Goal: Task Accomplishment & Management: Use online tool/utility

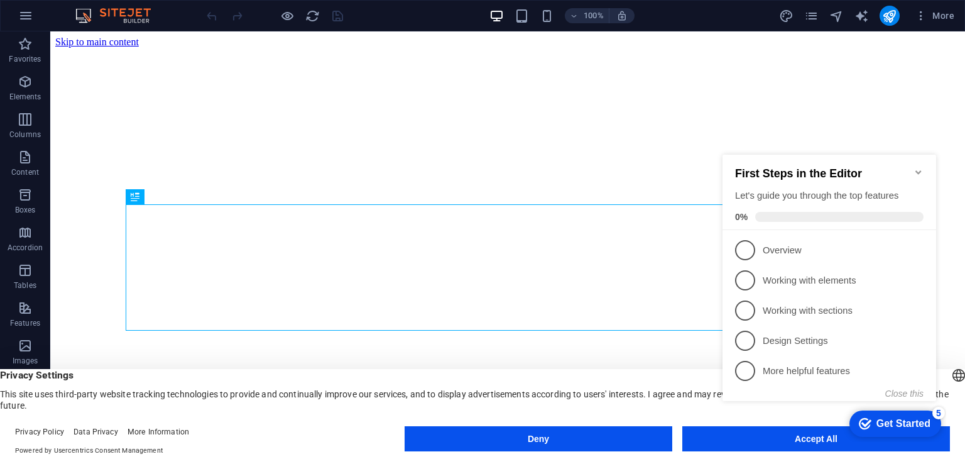
drag, startPoint x: 677, startPoint y: 452, endPoint x: 534, endPoint y: 258, distance: 240.8
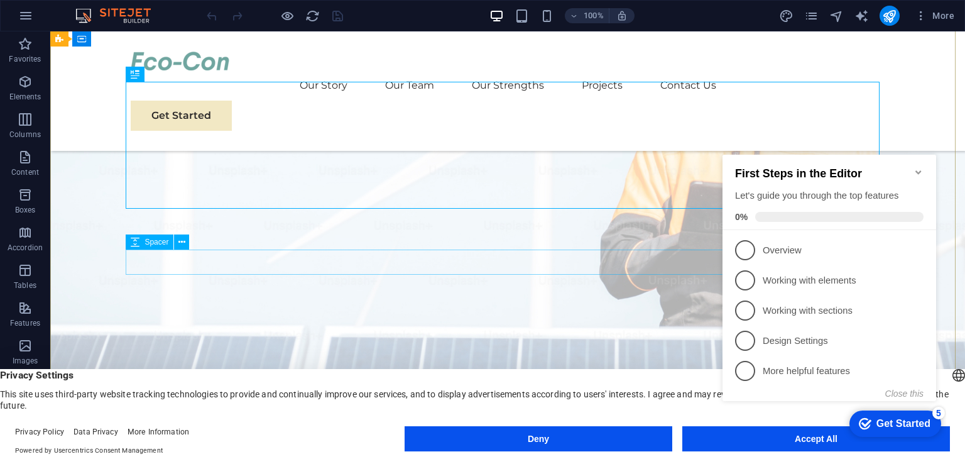
scroll to position [120, 0]
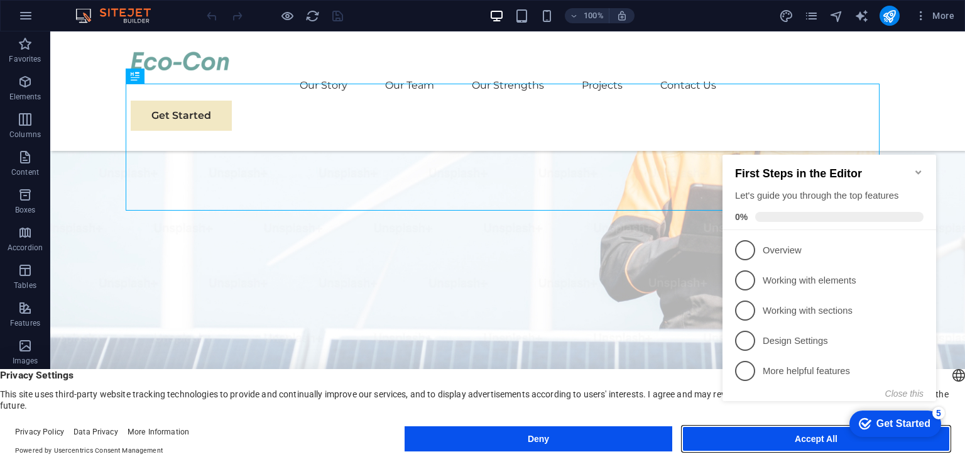
click at [698, 434] on button "Accept All" at bounding box center [816, 438] width 268 height 25
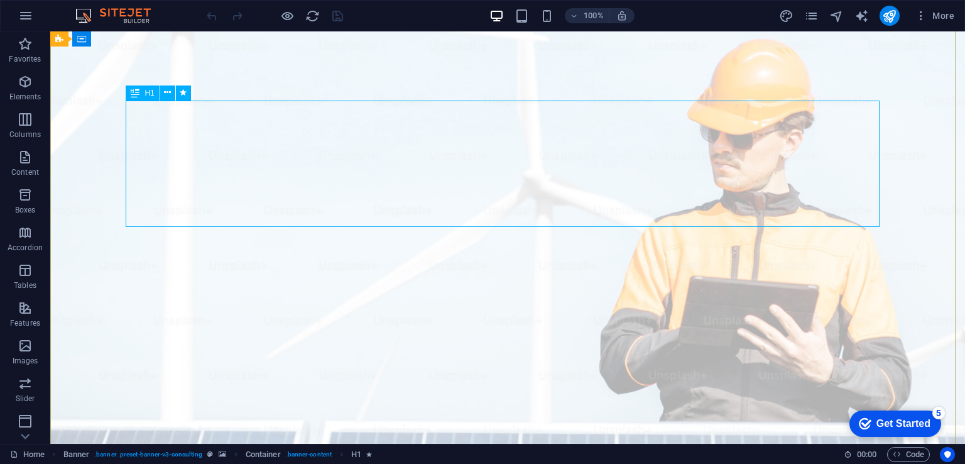
scroll to position [16, 0]
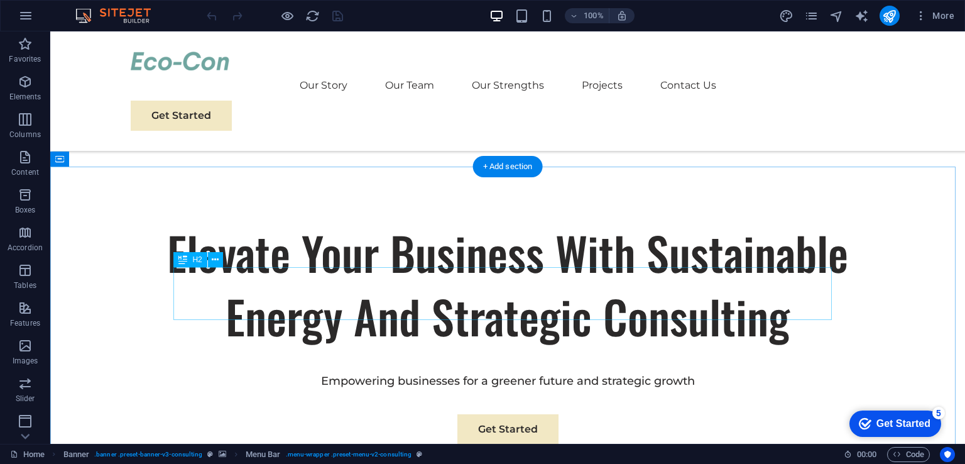
scroll to position [447, 0]
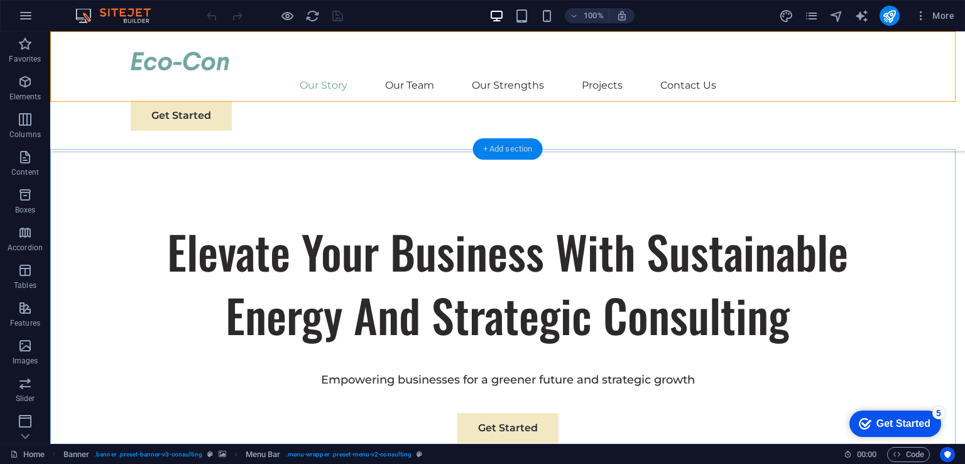
click at [517, 155] on div "+ Add section" at bounding box center [508, 148] width 70 height 21
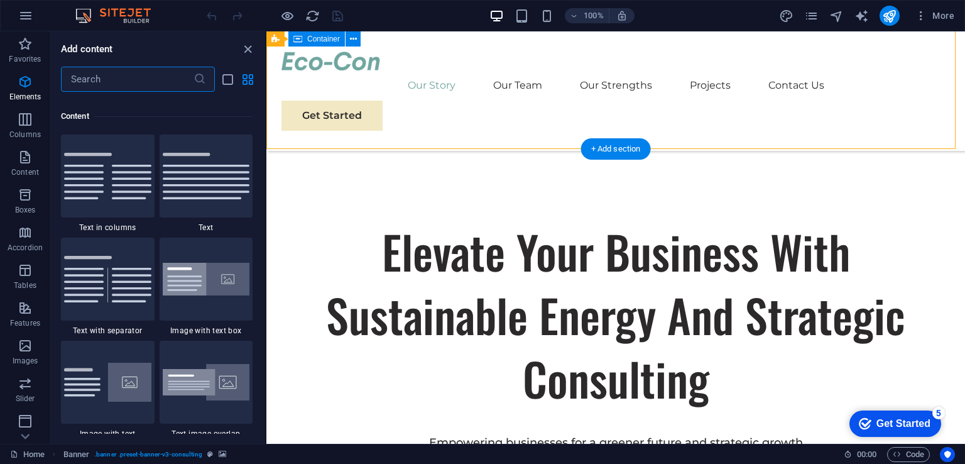
scroll to position [2199, 0]
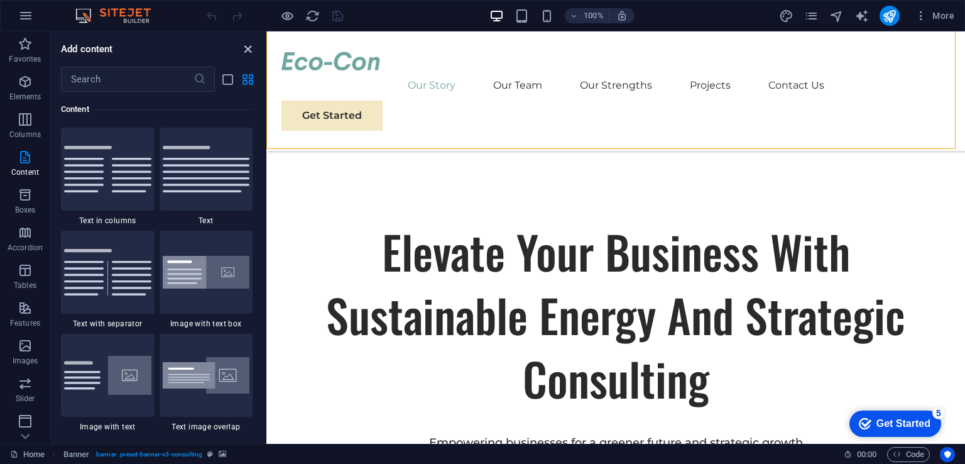
click at [249, 51] on icon "close panel" at bounding box center [248, 49] width 14 height 14
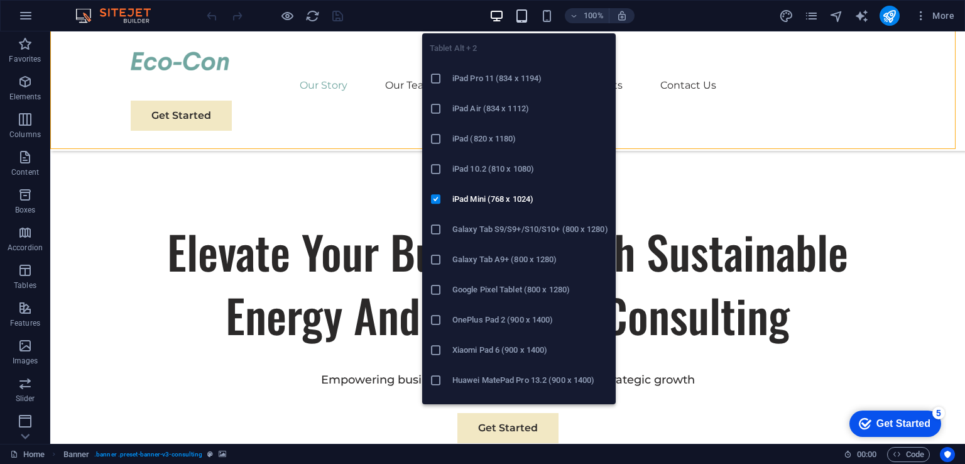
click at [522, 18] on icon "button" at bounding box center [522, 16] width 14 height 14
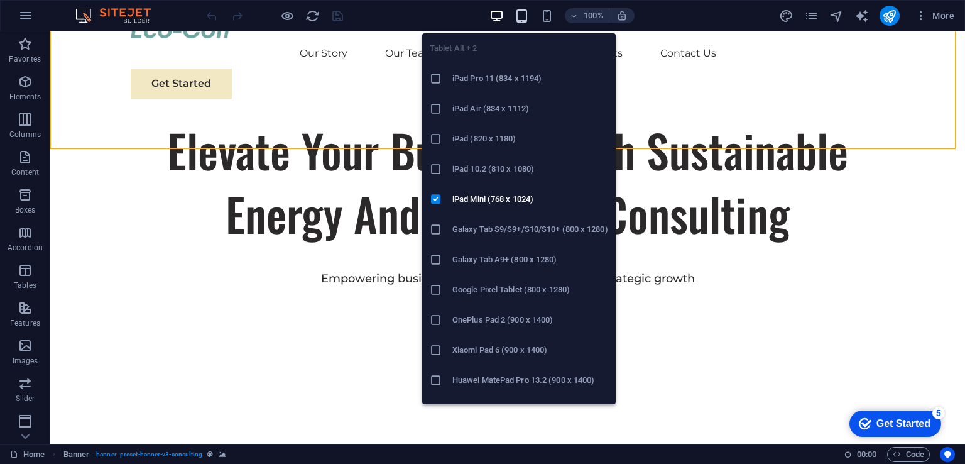
scroll to position [6, 0]
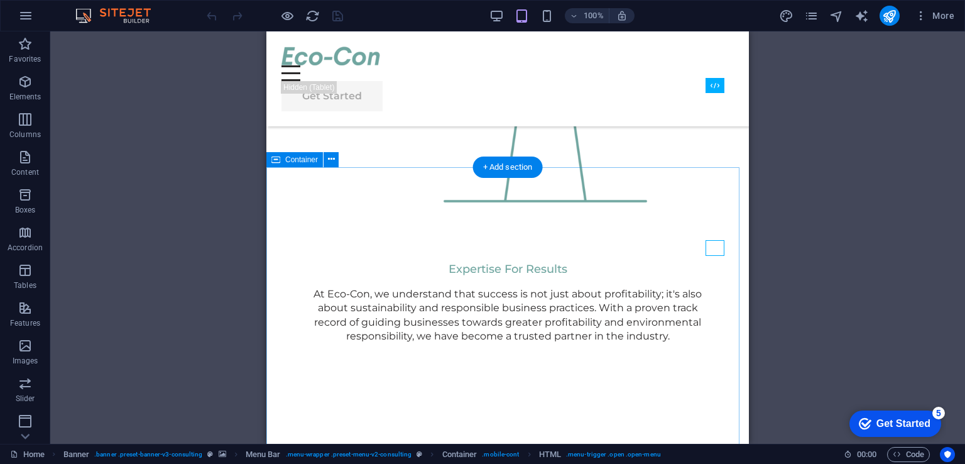
scroll to position [1388, 0]
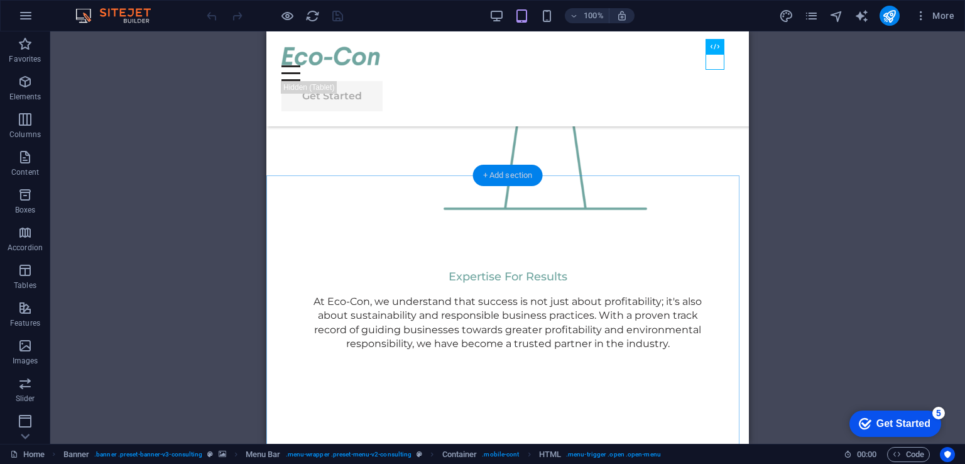
click at [518, 179] on div "+ Add section" at bounding box center [508, 175] width 70 height 21
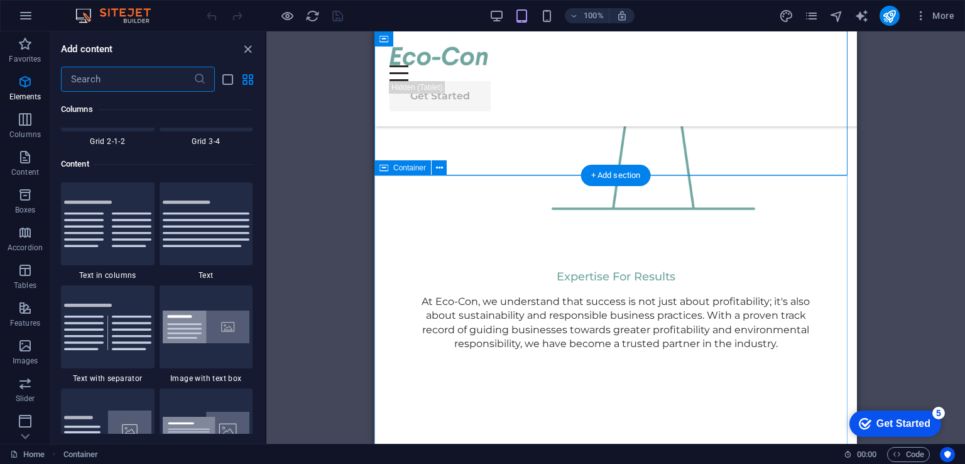
scroll to position [2199, 0]
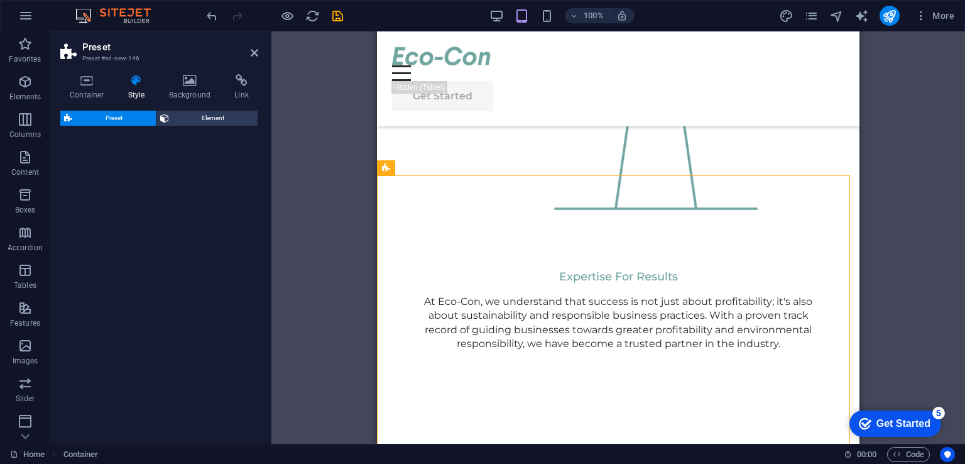
select select "rem"
select select "px"
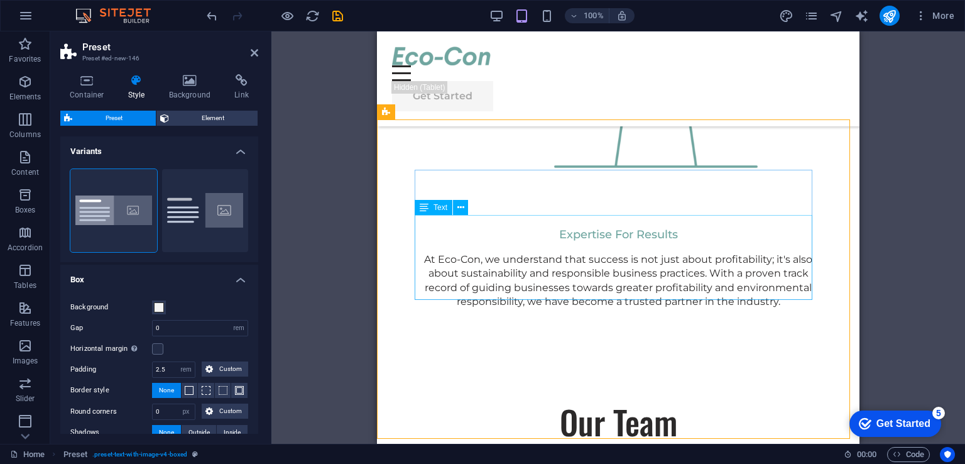
scroll to position [1428, 0]
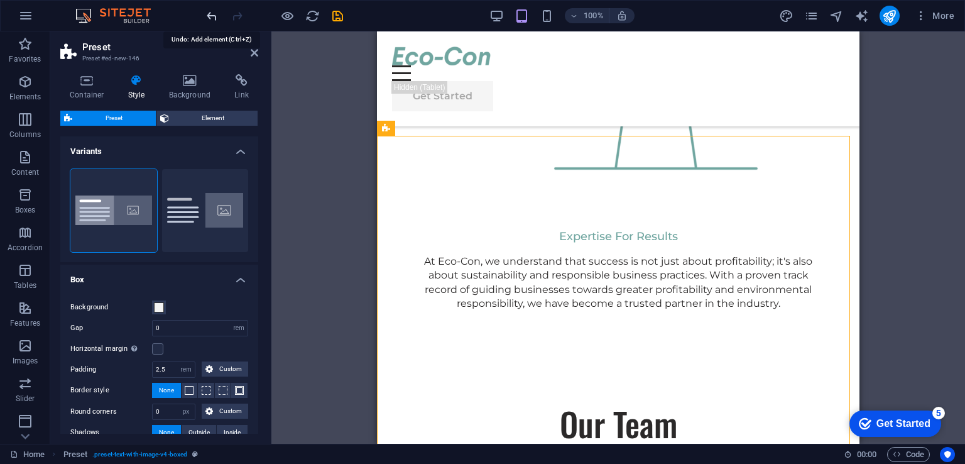
click at [210, 16] on icon "undo" at bounding box center [212, 16] width 14 height 14
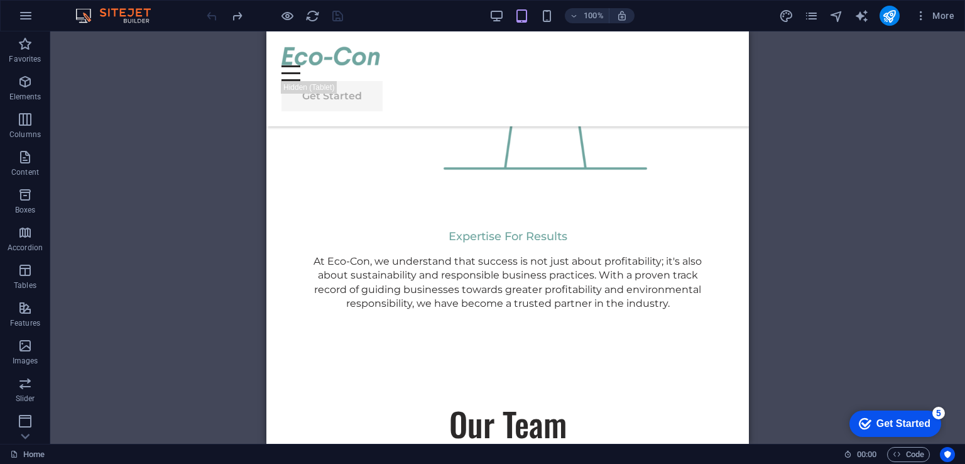
click at [210, 16] on div at bounding box center [274, 16] width 141 height 20
